Goal: Task Accomplishment & Management: Manage account settings

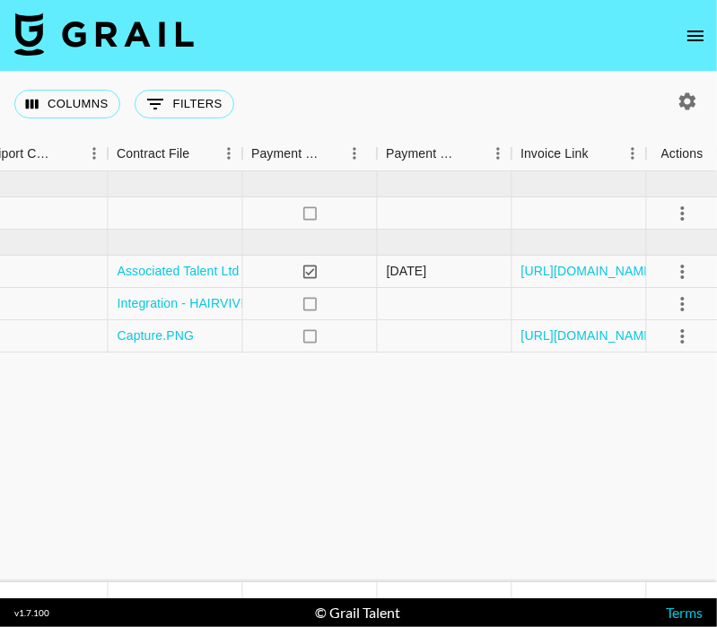
scroll to position [0, 2260]
click at [602, 267] on link "[URL][DOMAIN_NAME]" at bounding box center [587, 271] width 135 height 18
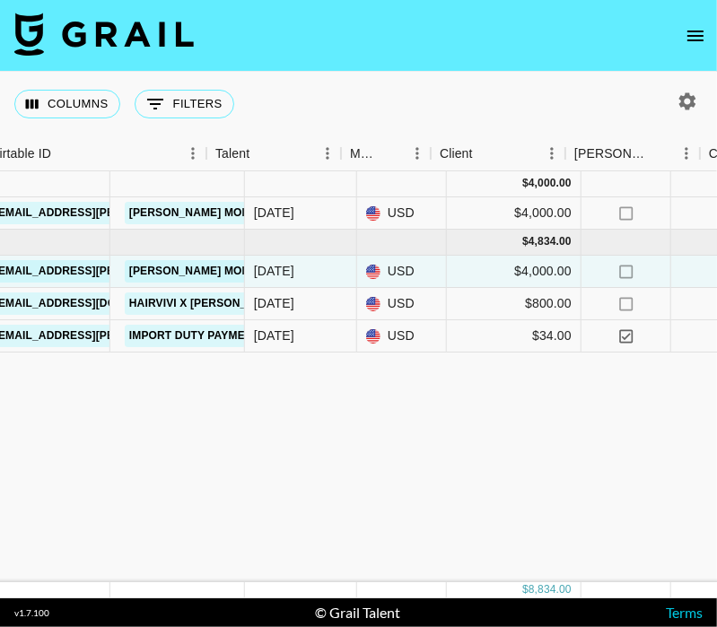
scroll to position [0, 0]
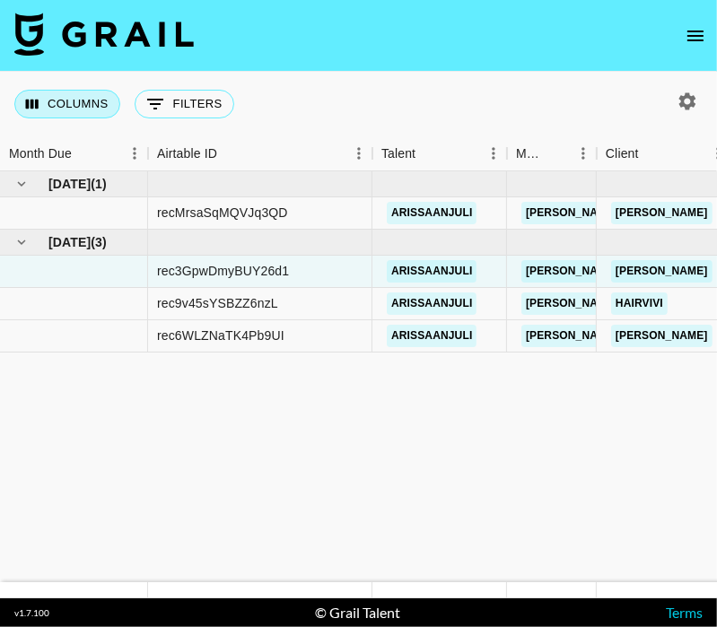
click at [95, 103] on button "Columns" at bounding box center [67, 104] width 106 height 29
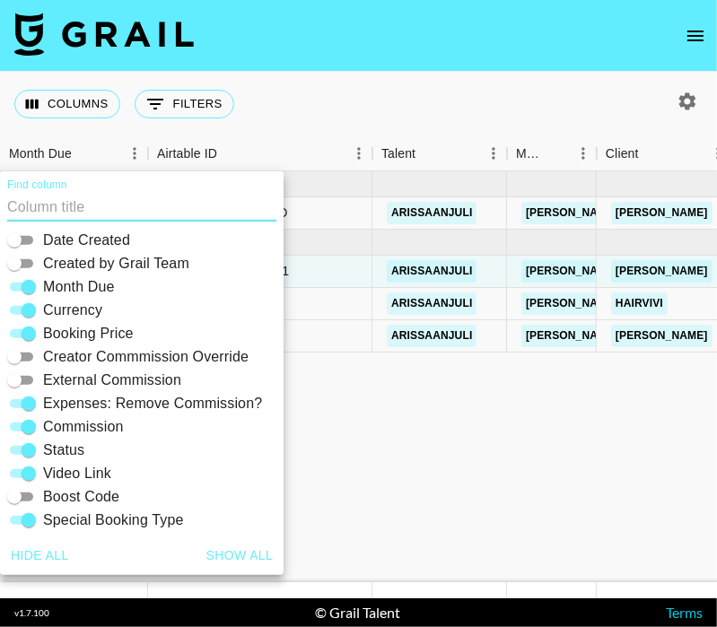
scroll to position [195, 0]
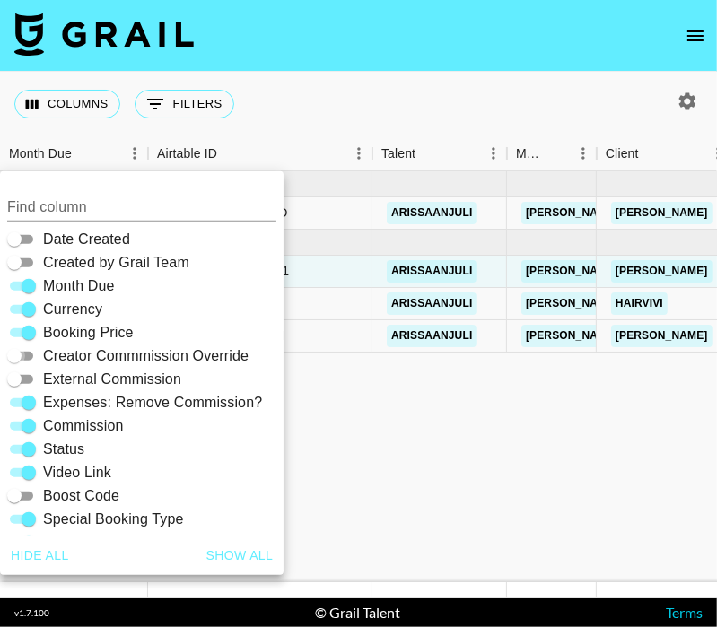
click at [27, 351] on input "Creator Commmission Override" at bounding box center [14, 356] width 65 height 22
checkbox input "true"
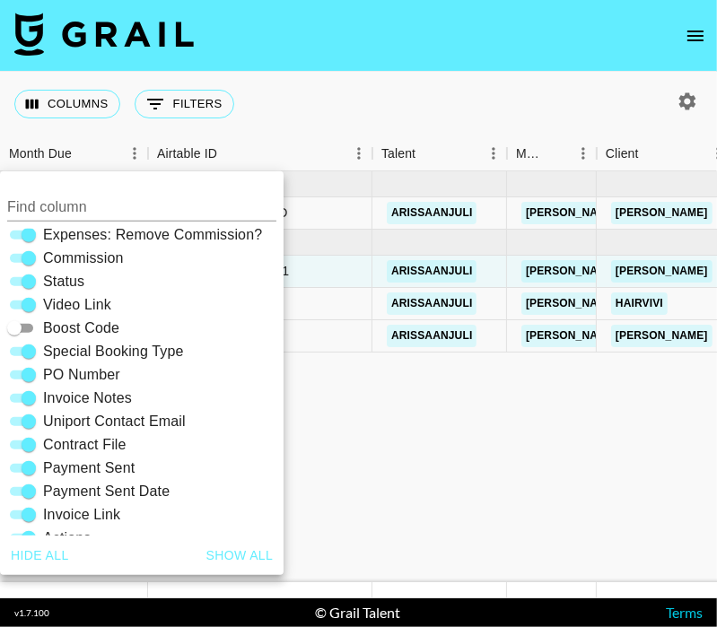
scroll to position [364, 0]
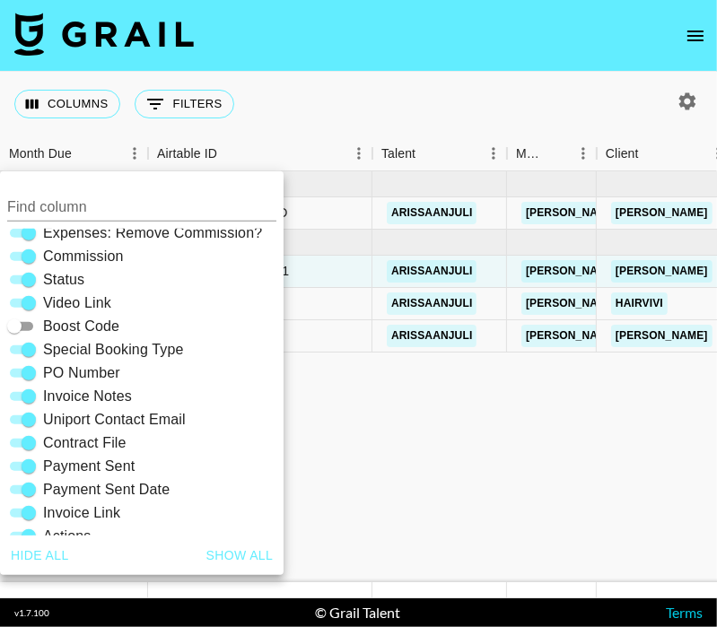
drag, startPoint x: 392, startPoint y: 527, endPoint x: 420, endPoint y: 440, distance: 91.3
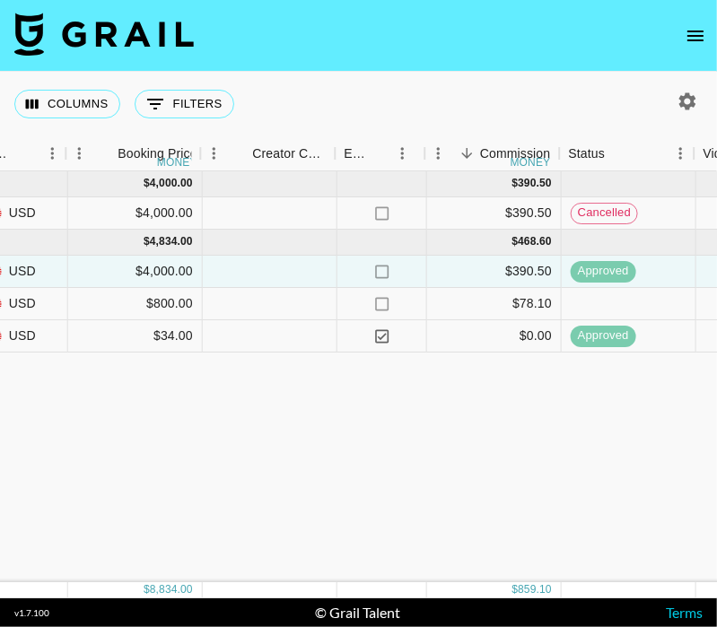
scroll to position [0, 1136]
click at [684, 119] on div "Columns 0 Filters + Booking" at bounding box center [358, 104] width 717 height 65
click at [683, 99] on icon "button" at bounding box center [687, 100] width 17 height 17
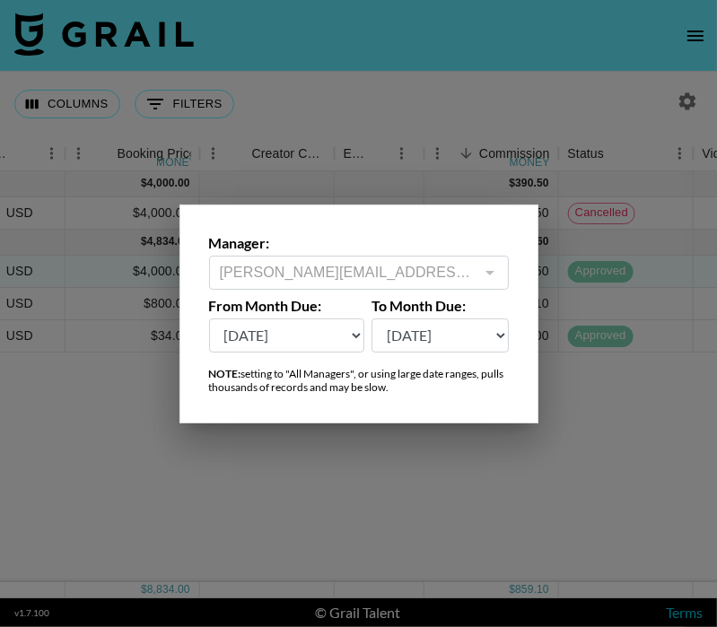
click at [323, 346] on select "Sep '26 Aug '26 Jul '26 Jun '26 May '26 Apr '26 Mar '26 Feb '26 Jan '26 Dec '25…" at bounding box center [287, 335] width 156 height 34
select select "Aug '25"
click at [209, 318] on select "Sep '26 Aug '26 Jul '26 Jun '26 May '26 Apr '26 Mar '26 Feb '26 Jan '26 Dec '25…" at bounding box center [287, 335] width 156 height 34
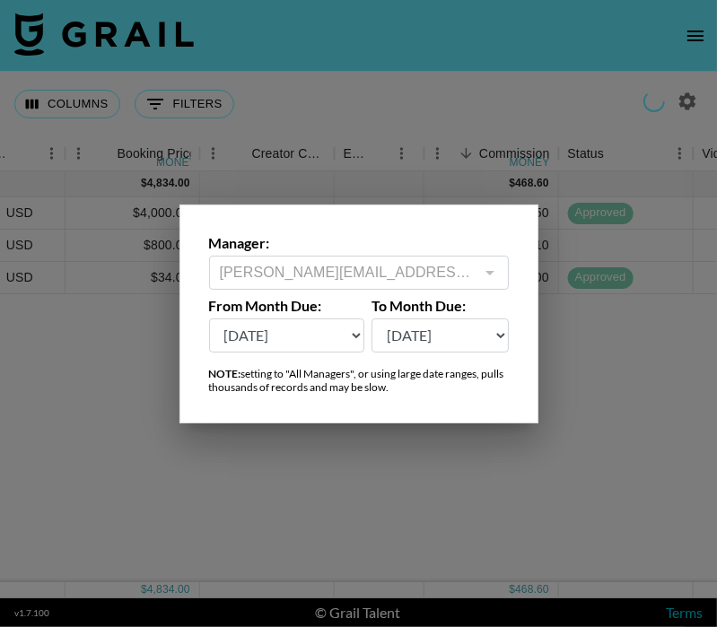
click at [396, 483] on div at bounding box center [358, 313] width 717 height 627
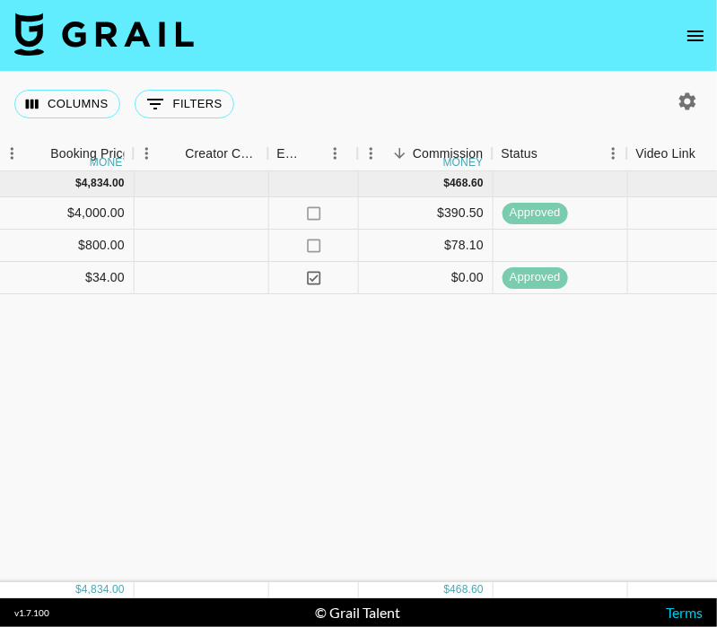
scroll to position [0, 1204]
click at [214, 280] on div at bounding box center [200, 278] width 135 height 32
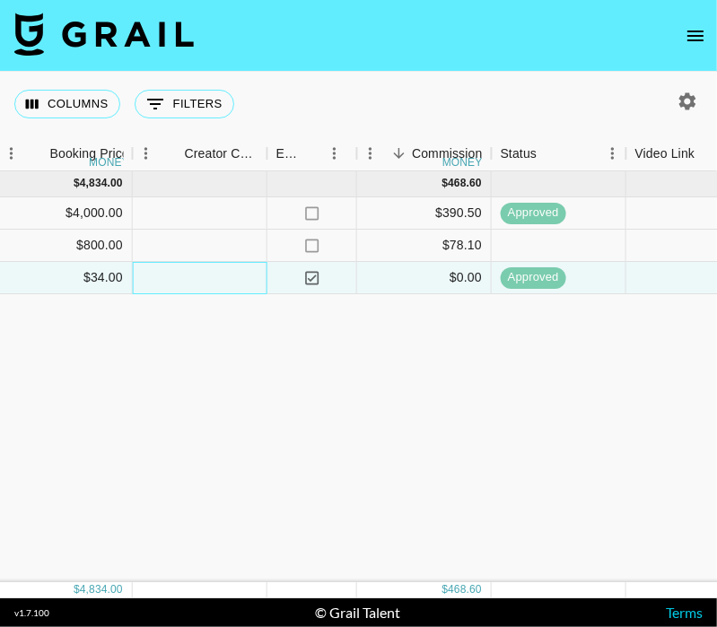
click at [206, 275] on div at bounding box center [200, 278] width 135 height 32
click at [188, 234] on div at bounding box center [200, 246] width 135 height 32
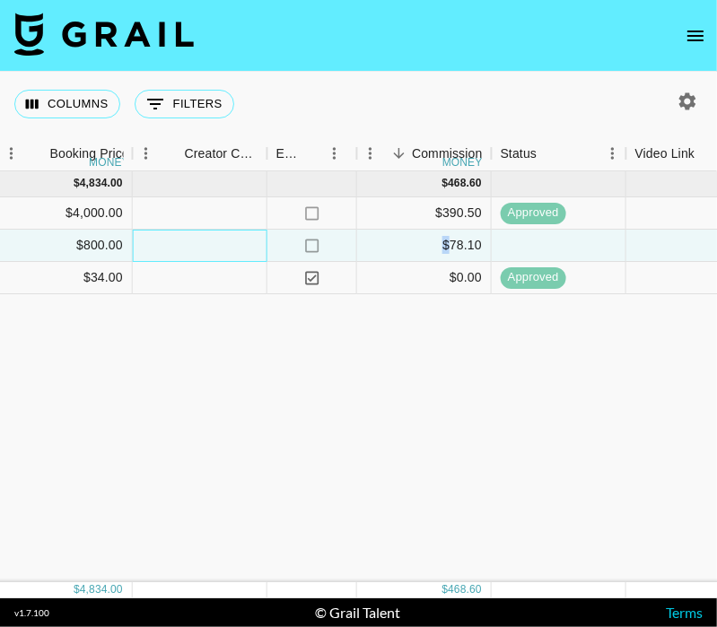
click at [188, 234] on div at bounding box center [200, 246] width 135 height 32
click at [245, 248] on input "-1" at bounding box center [200, 246] width 132 height 14
type input "0"
click at [242, 244] on input "0" at bounding box center [200, 246] width 132 height 14
click at [243, 324] on div "Aug '25 ( 3 ) $ 4,834.00 $ 468.60 rec3GpwDmyBUY26d1 arissaanjuli lillian.esedeb…" at bounding box center [352, 376] width 3112 height 411
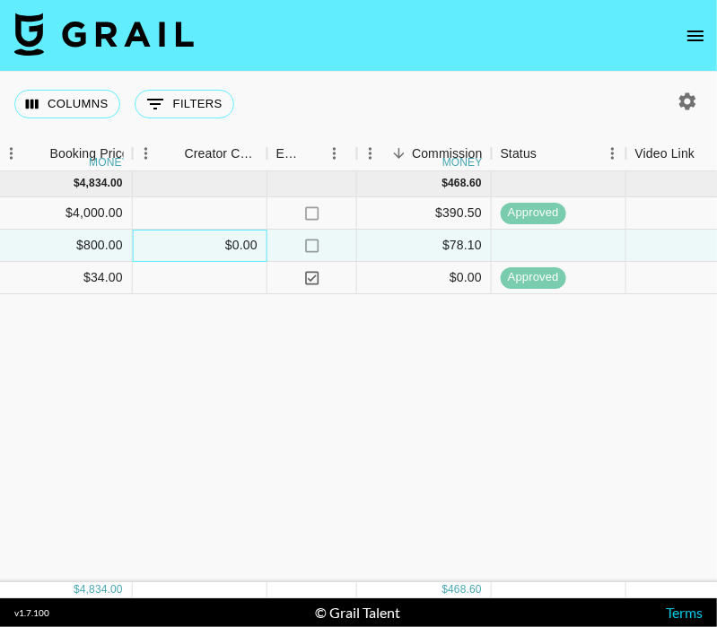
click at [210, 235] on div "$0.00" at bounding box center [200, 246] width 135 height 32
click at [183, 363] on div "Aug '25 ( 3 ) $ 4,834.00 $ 468.60 rec3GpwDmyBUY26d1 arissaanjuli lillian.esedeb…" at bounding box center [352, 376] width 3112 height 411
click at [149, 145] on icon "Menu" at bounding box center [146, 153] width 18 height 18
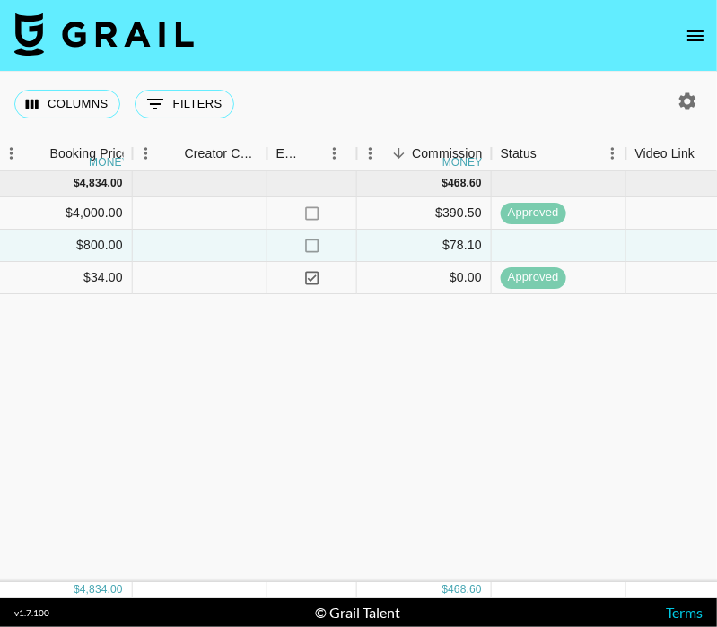
click at [78, 390] on div "Aug '25 ( 3 ) $ 4,834.00 $ 468.60 rec3GpwDmyBUY26d1 arissaanjuli lillian.esedeb…" at bounding box center [352, 376] width 3112 height 411
click at [231, 152] on div "Creator Commmission Override" at bounding box center [222, 153] width 74 height 35
drag, startPoint x: 230, startPoint y: 152, endPoint x: 148, endPoint y: 356, distance: 219.7
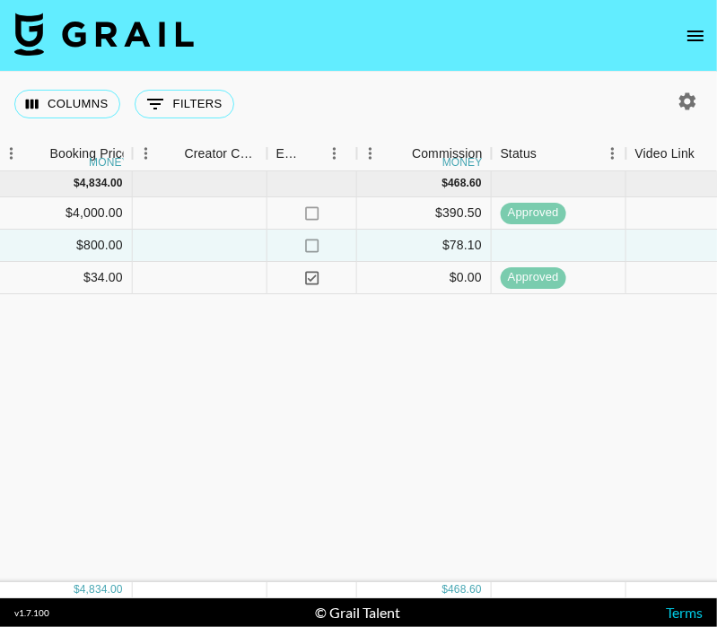
click at [148, 356] on div "Aug '25 ( 3 ) $ 4,834.00 $ 468.60 rec3GpwDmyBUY26d1 arissaanjuli lillian.esedeb…" at bounding box center [352, 376] width 3112 height 411
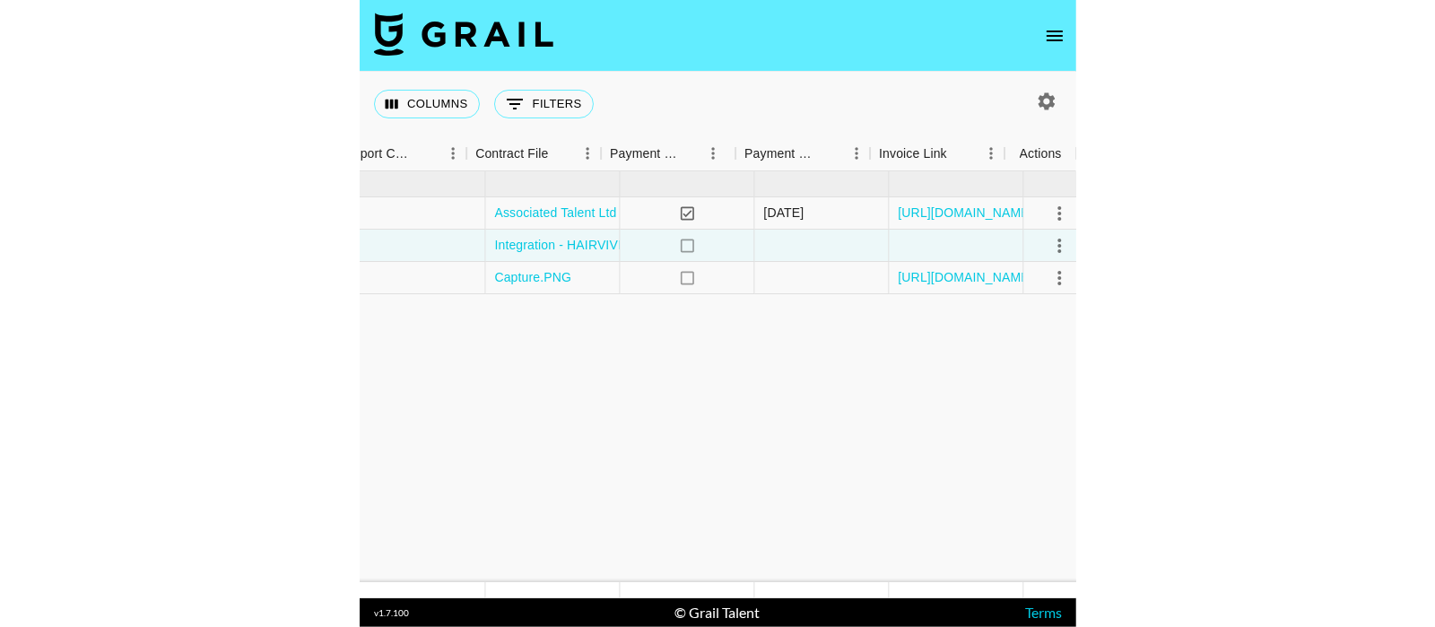
scroll to position [0, 2395]
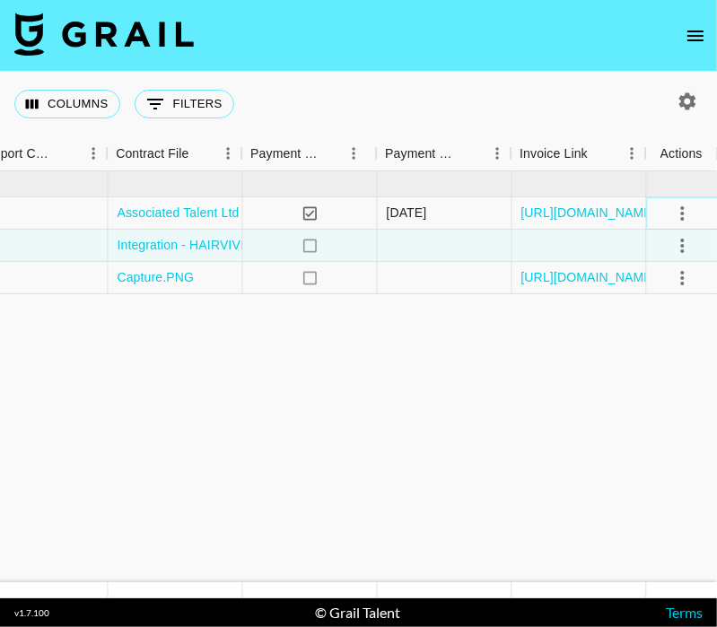
click at [685, 214] on icon "select merge strategy" at bounding box center [682, 214] width 22 height 22
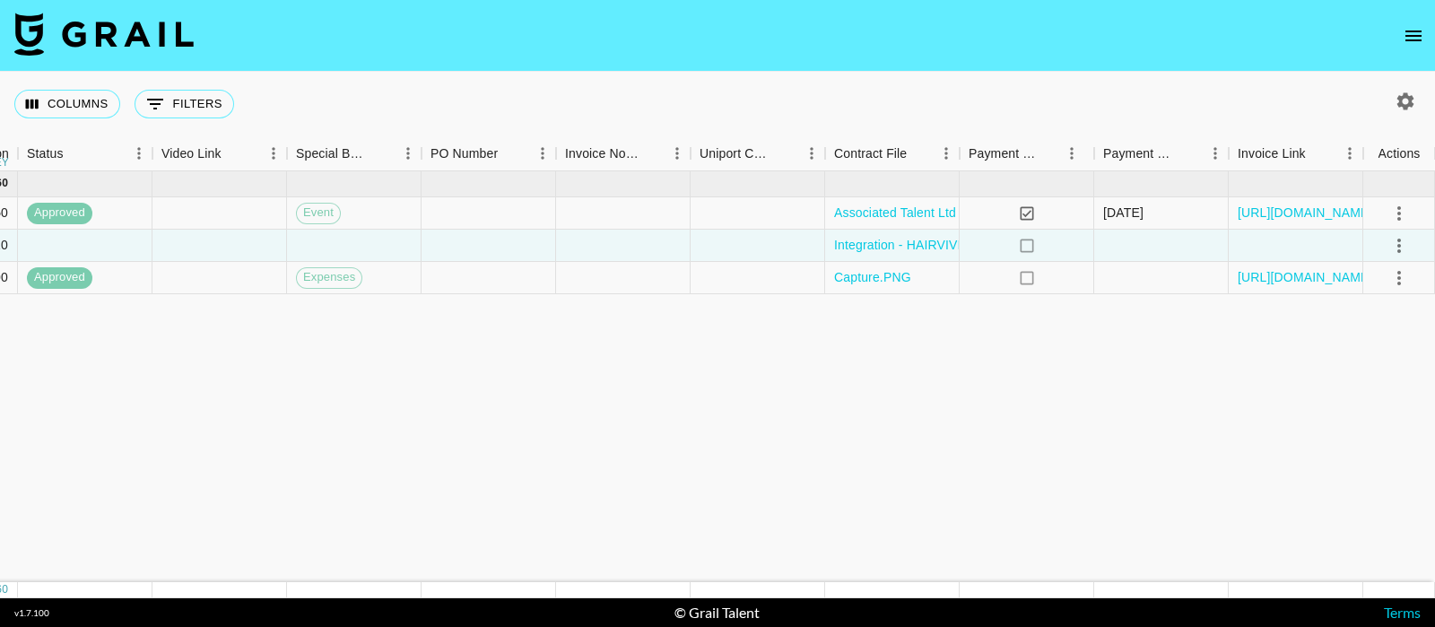
scroll to position [0, 1676]
click at [1396, 218] on icon "select merge strategy" at bounding box center [1400, 214] width 22 height 22
click at [1266, 275] on link "https://in.xero.com/nolb7YAG8Izje9DZwl8vQsNuPAcIIVbjKqfhpEd3" at bounding box center [1306, 277] width 135 height 18
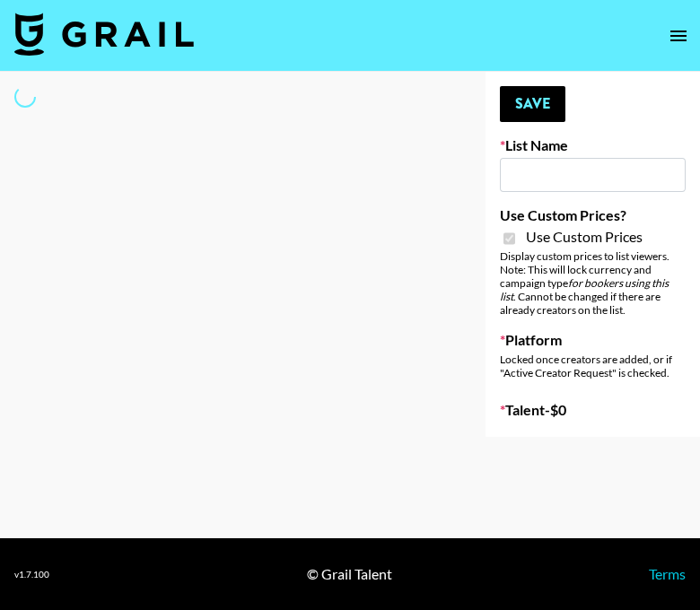
type input "Nippies"
checkbox input "true"
select select "Brand"
